Goal: Navigation & Orientation: Understand site structure

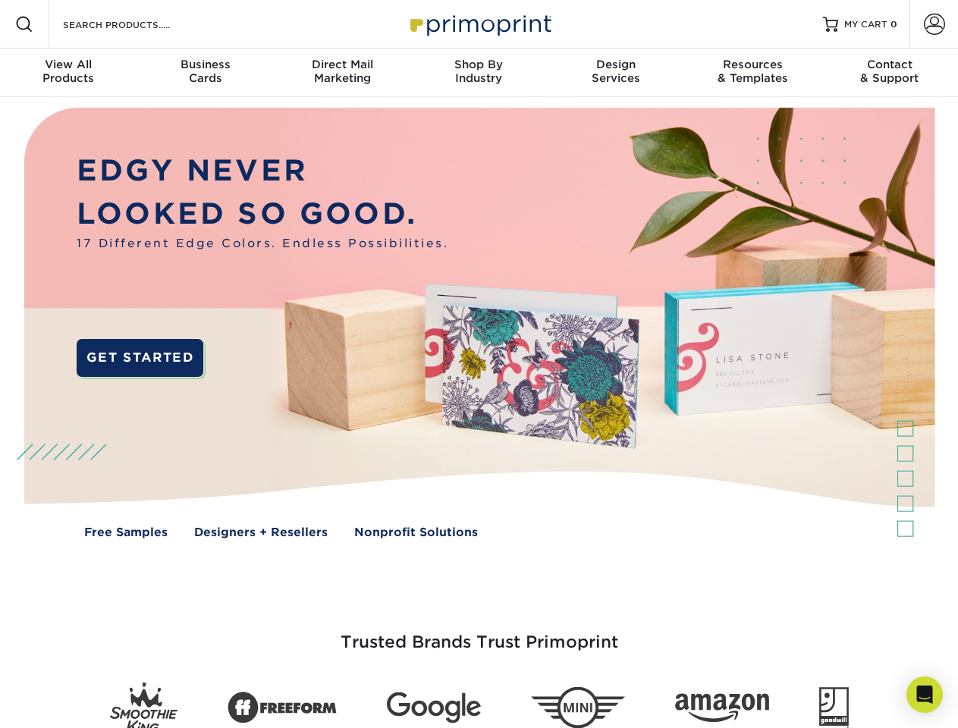
click at [479, 364] on img at bounding box center [479, 334] width 948 height 474
click at [24, 24] on span at bounding box center [24, 24] width 18 height 18
click at [934, 24] on span at bounding box center [934, 24] width 21 height 21
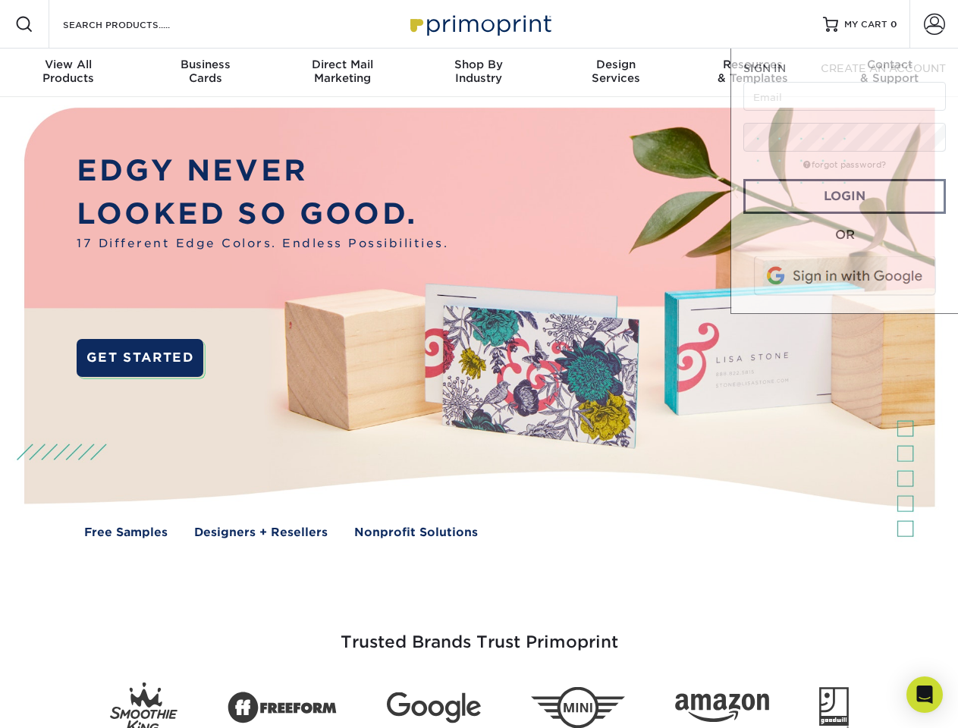
click at [68, 73] on div "View All Products" at bounding box center [68, 71] width 137 height 27
click at [205, 73] on div "Business Cards" at bounding box center [205, 71] width 137 height 27
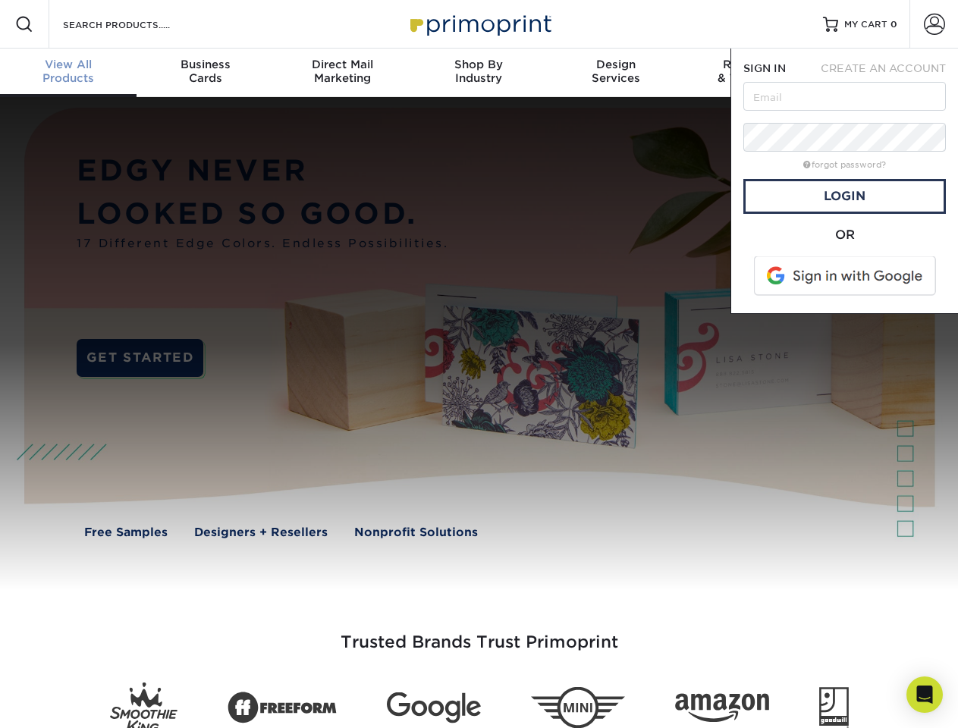
click at [342, 73] on div "Direct Mail Marketing" at bounding box center [342, 71] width 137 height 27
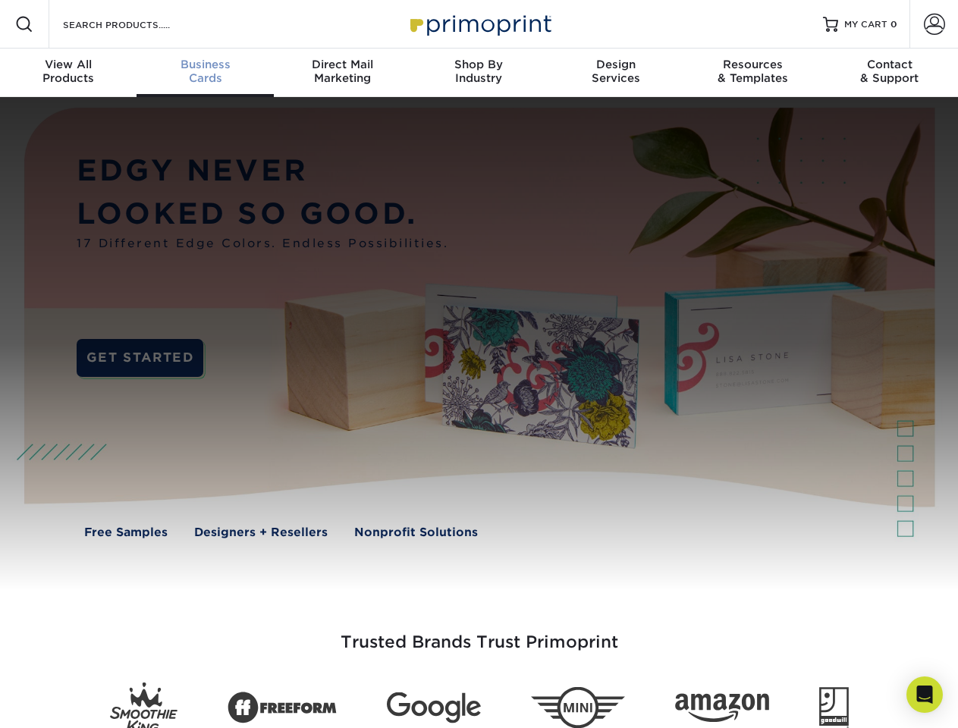
click at [479, 73] on div "Shop By Industry" at bounding box center [478, 71] width 137 height 27
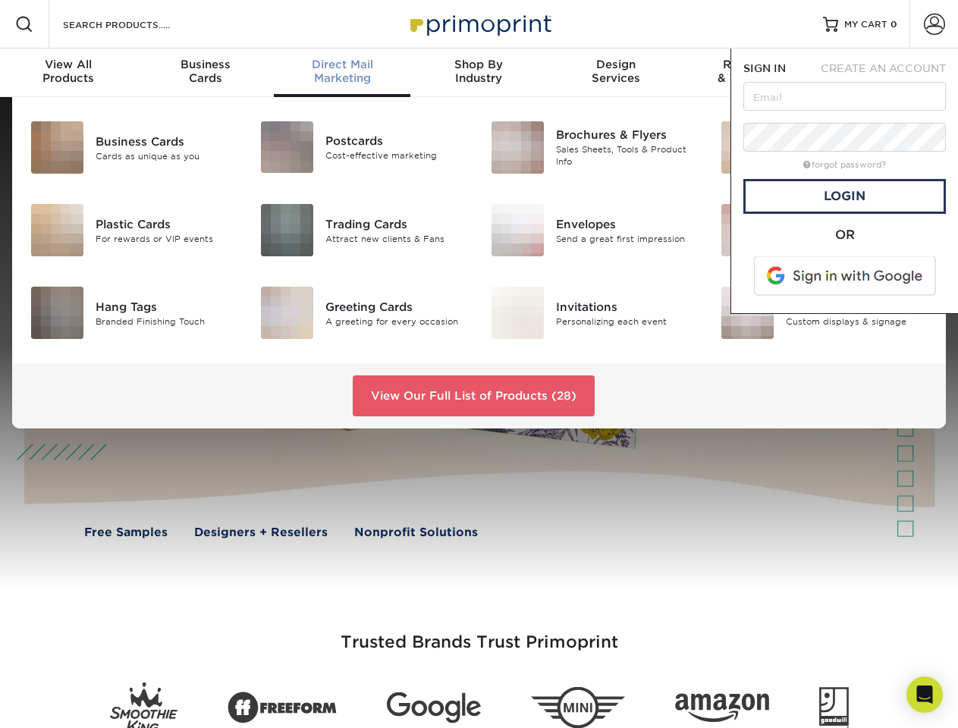
click at [616, 73] on div "Design Services" at bounding box center [616, 71] width 137 height 27
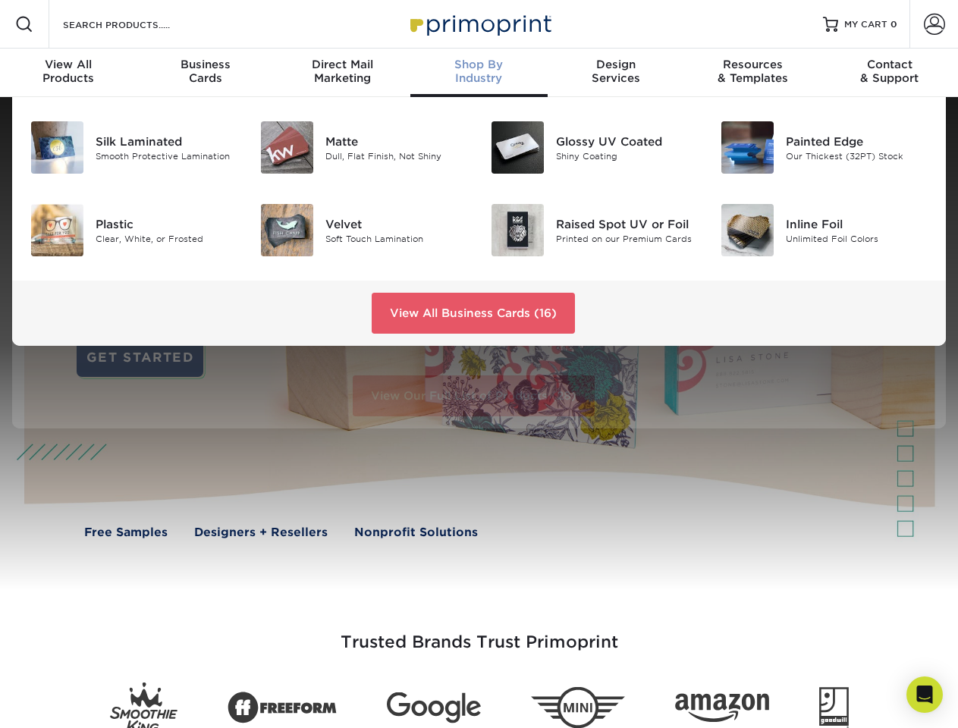
click at [752, 73] on span "SIGN IN" at bounding box center [764, 68] width 42 height 12
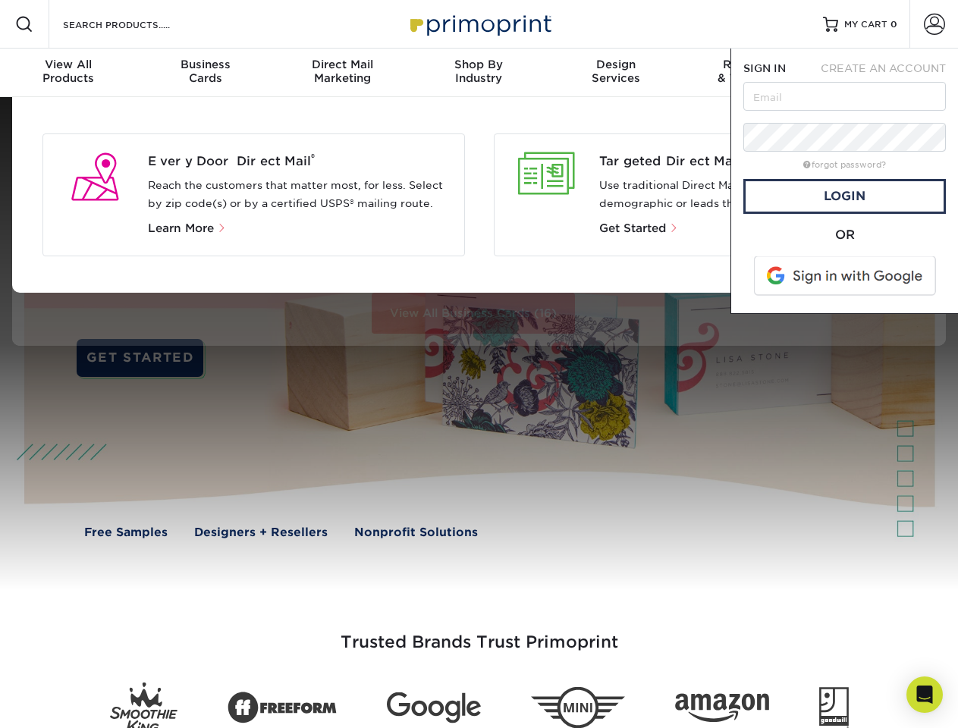
click at [890, 73] on div "Contact & Support" at bounding box center [889, 71] width 137 height 27
